Goal: Information Seeking & Learning: Learn about a topic

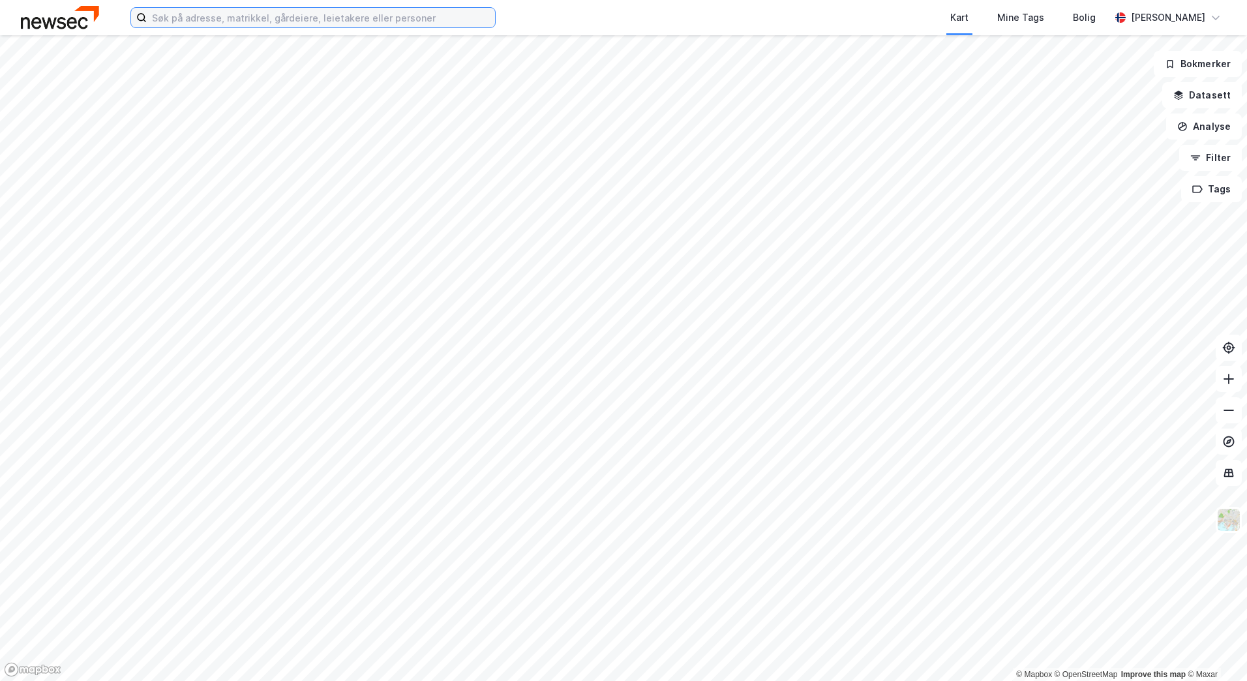
click at [266, 20] on input at bounding box center [321, 18] width 348 height 20
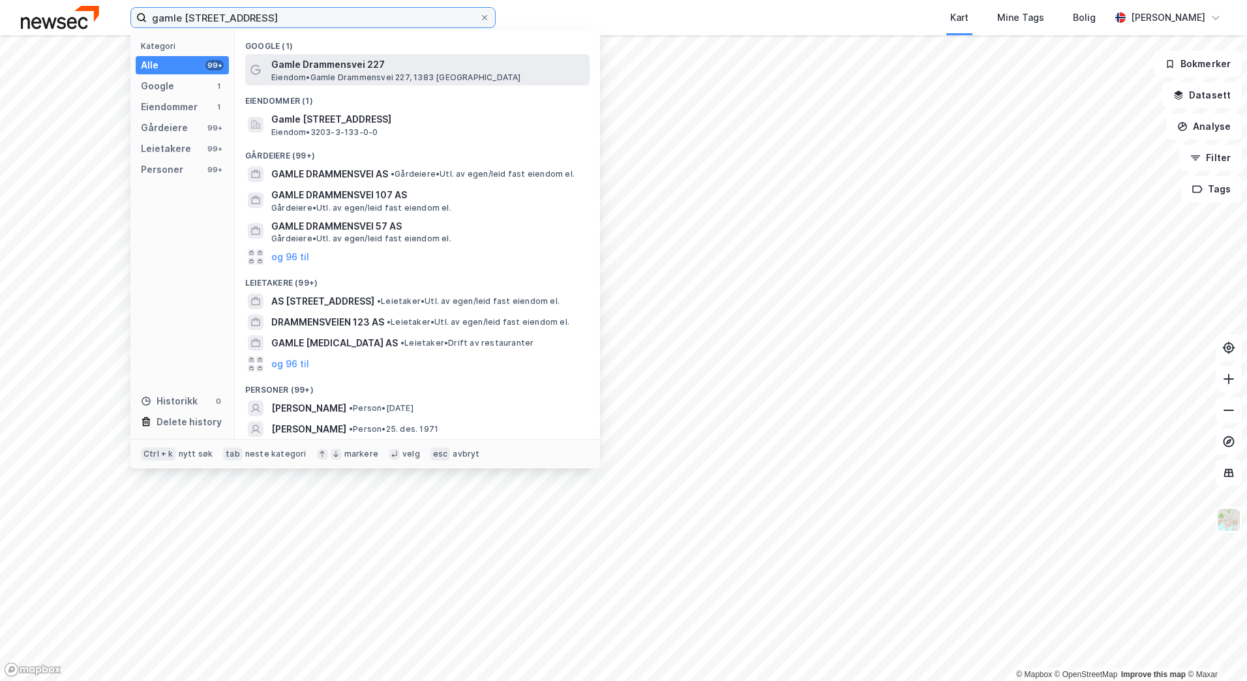
type input "gamle [STREET_ADDRESS]"
click at [320, 73] on span "Eiendom • [STREET_ADDRESS], 1383 [GEOGRAPHIC_DATA]" at bounding box center [396, 77] width 250 height 10
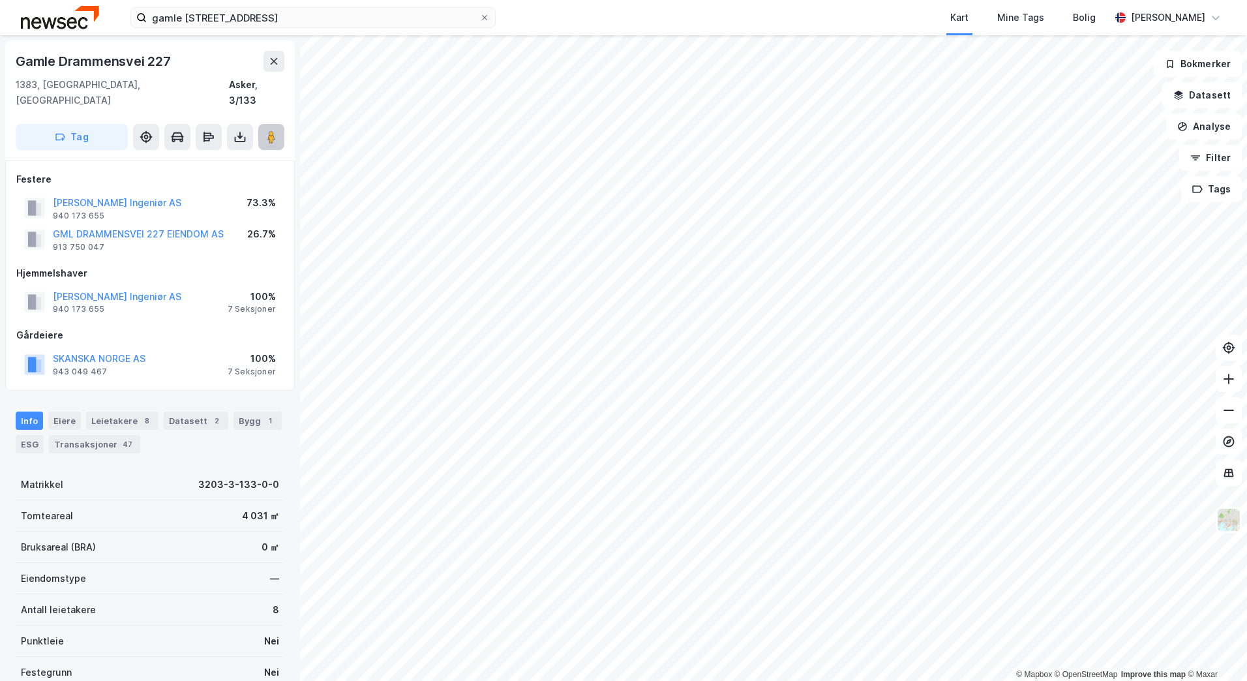
click at [275, 130] on button at bounding box center [271, 137] width 26 height 26
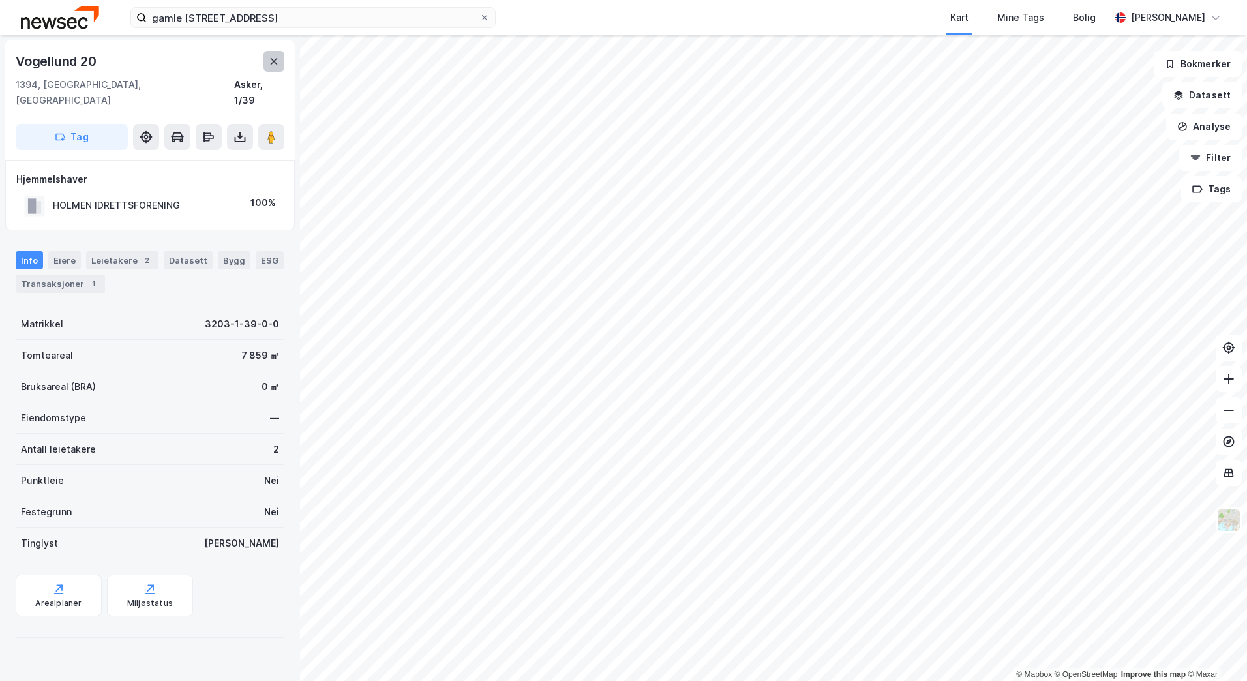
click at [280, 65] on button at bounding box center [273, 61] width 21 height 21
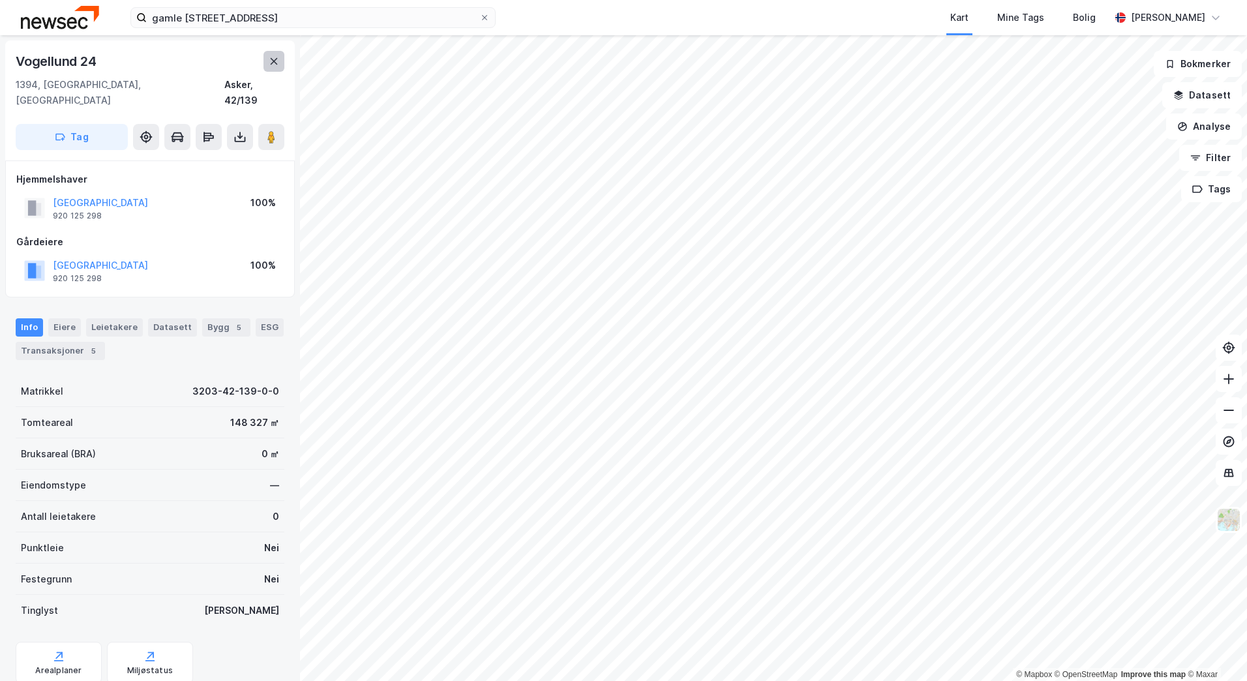
click at [275, 63] on icon at bounding box center [274, 61] width 7 height 7
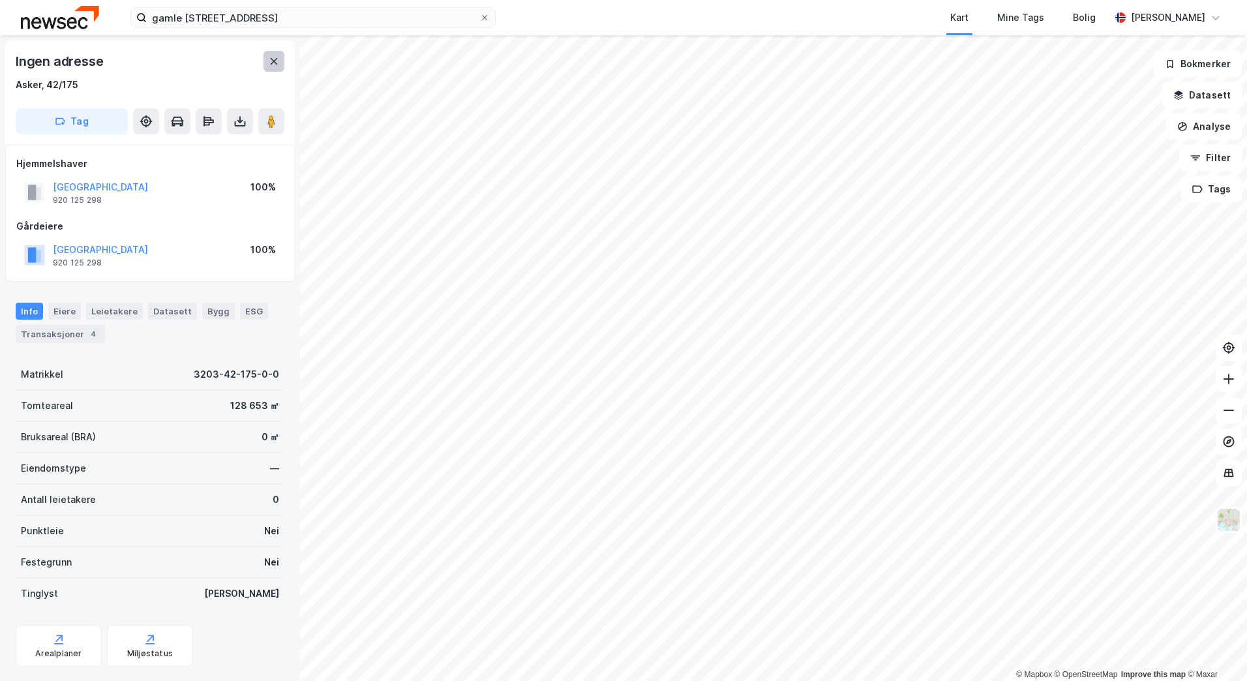
click at [284, 59] on button at bounding box center [273, 61] width 21 height 21
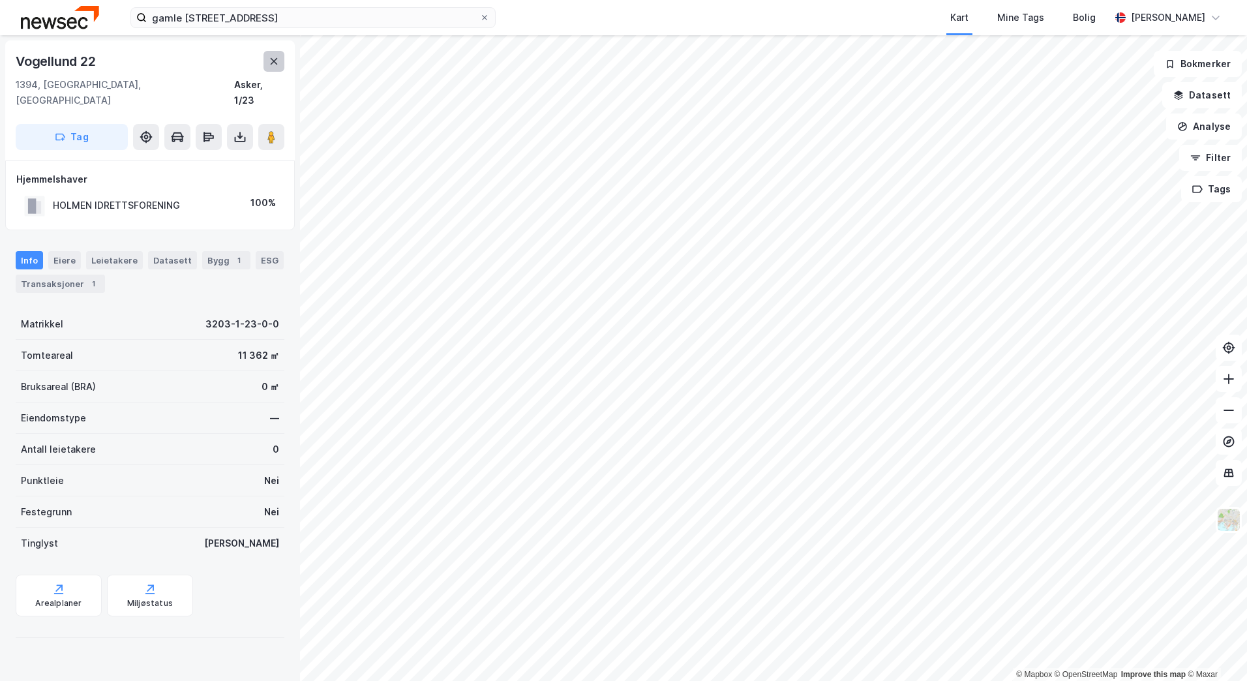
click at [275, 61] on icon at bounding box center [274, 61] width 7 height 7
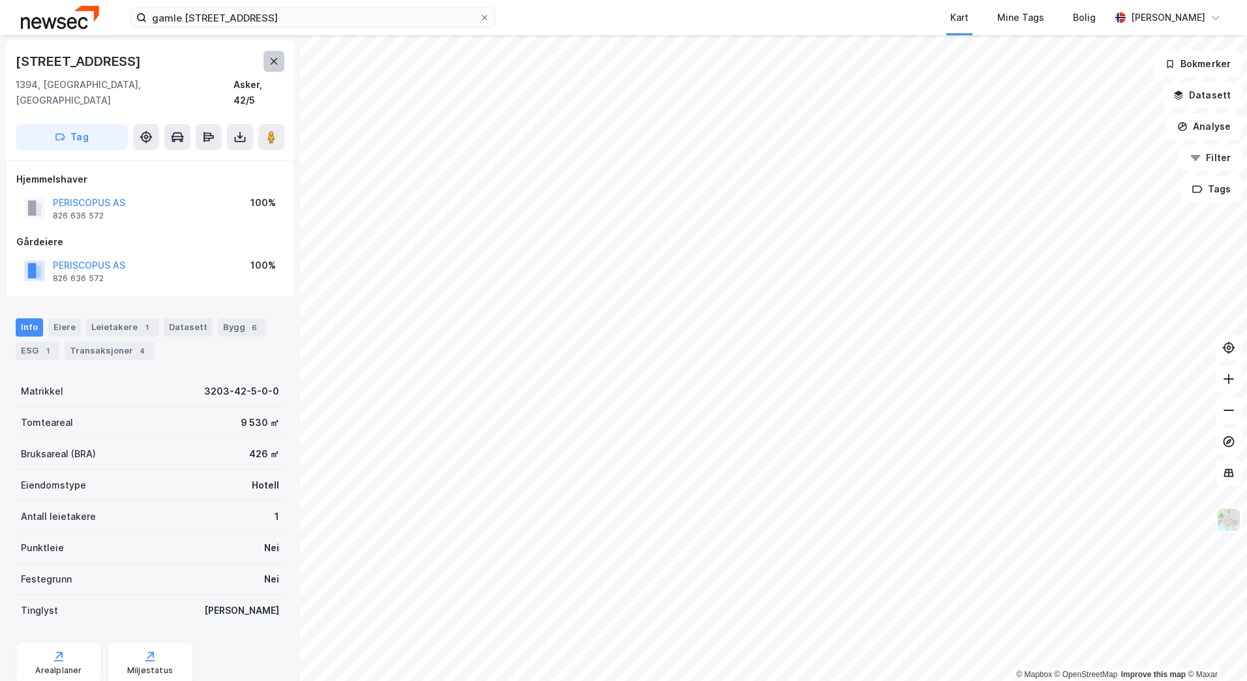
click at [276, 64] on icon at bounding box center [274, 61] width 7 height 7
click at [277, 130] on icon at bounding box center [271, 136] width 13 height 13
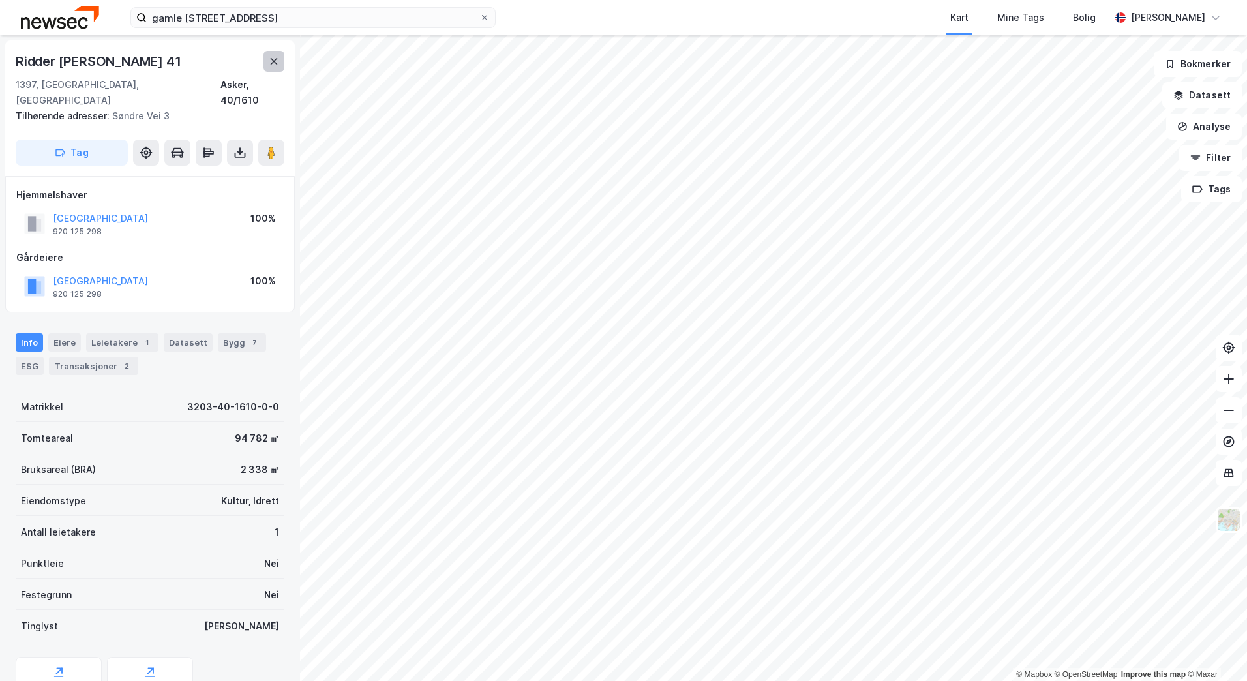
click at [284, 65] on button at bounding box center [273, 61] width 21 height 21
